Goal: Task Accomplishment & Management: Complete application form

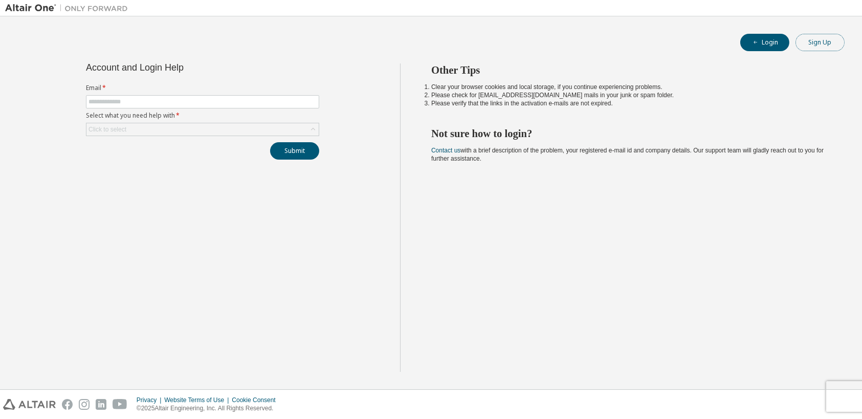
click at [832, 50] on button "Sign Up" at bounding box center [820, 42] width 49 height 17
